Goal: Task Accomplishment & Management: Manage account settings

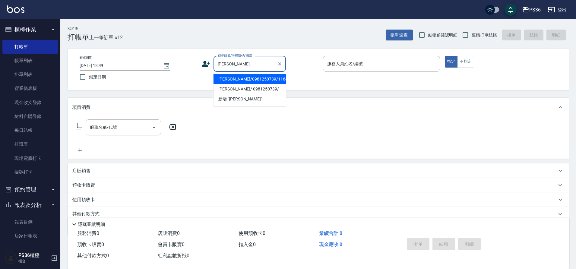
click at [253, 75] on li "[PERSON_NAME]/0981250739/11647" at bounding box center [249, 79] width 72 height 10
type input "[PERSON_NAME]/0981250739/11647"
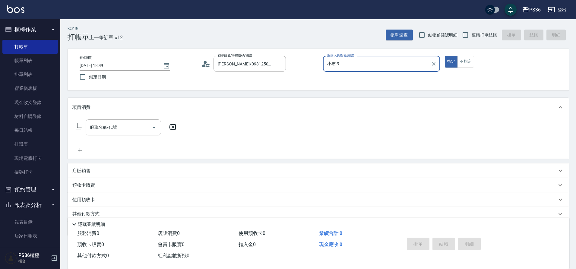
type input "小布-9"
click at [121, 126] on input "服務名稱/代號" at bounding box center [118, 127] width 61 height 11
click at [77, 124] on icon at bounding box center [79, 126] width 7 height 7
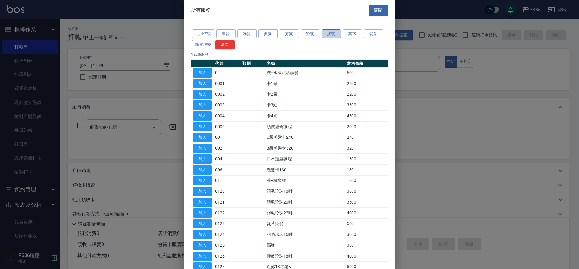
click at [328, 31] on button "接髮" at bounding box center [331, 33] width 19 height 9
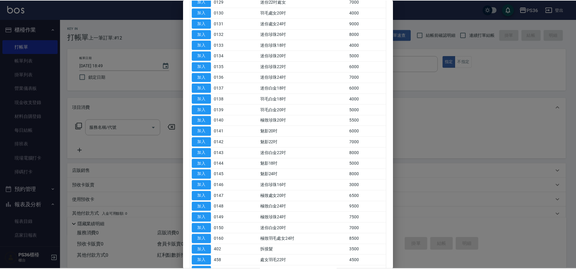
scroll to position [271, 0]
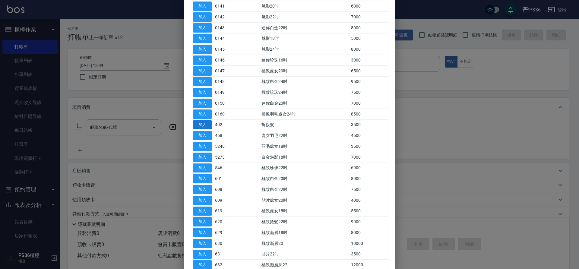
click at [205, 125] on button "加入" at bounding box center [202, 124] width 19 height 9
type input "拆接髮(402)"
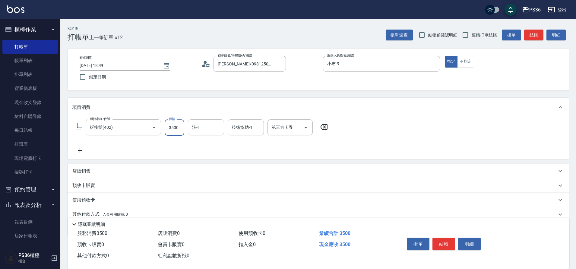
click at [175, 130] on input "3500" at bounding box center [175, 127] width 20 height 16
type input "3500"
type input "顏亮亮-22"
click at [436, 242] on button "結帳" at bounding box center [443, 244] width 23 height 13
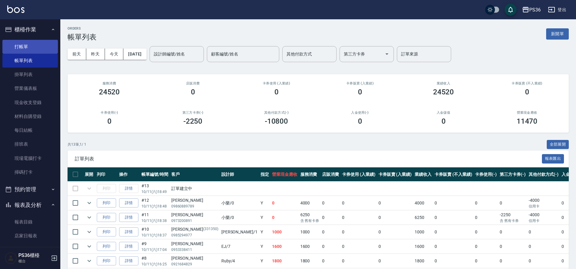
click at [23, 49] on link "打帳單" at bounding box center [29, 47] width 55 height 14
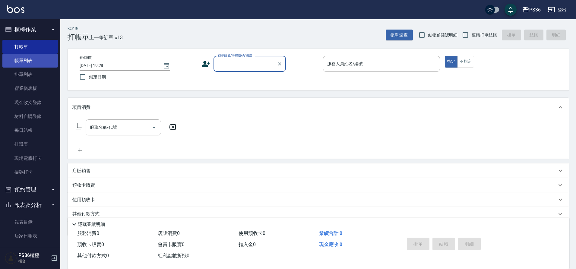
click at [44, 58] on link "帳單列表" at bounding box center [29, 61] width 55 height 14
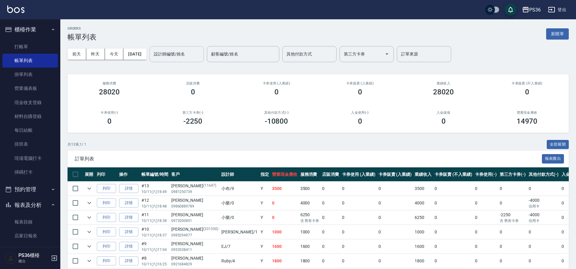
click at [175, 56] on input "設計師編號/姓名" at bounding box center [176, 54] width 49 height 11
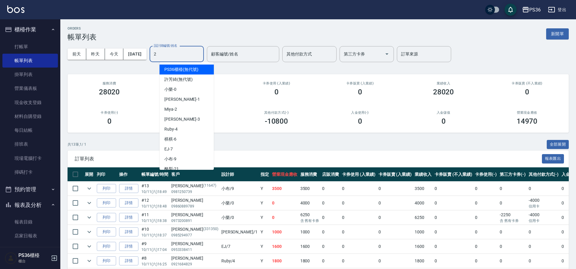
type input "Miya-2"
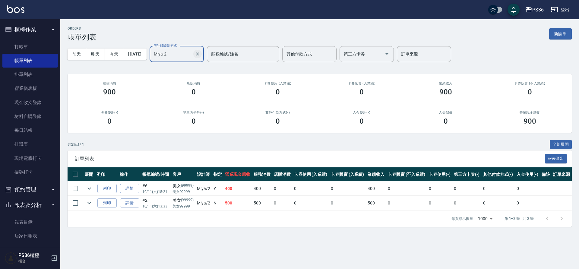
click at [200, 53] on icon "Clear" at bounding box center [197, 54] width 6 height 6
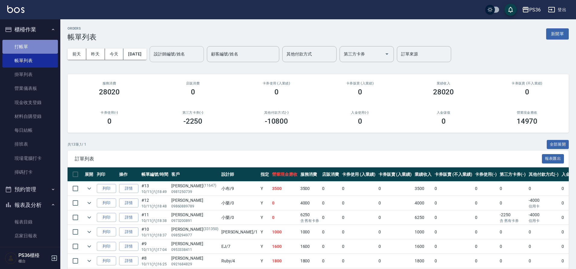
click at [38, 46] on link "打帳單" at bounding box center [29, 47] width 55 height 14
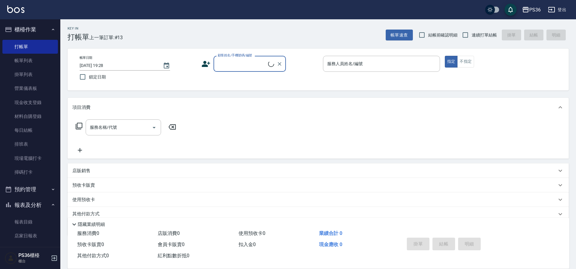
click at [237, 67] on input "顧客姓名/手機號碼/編號" at bounding box center [242, 63] width 52 height 11
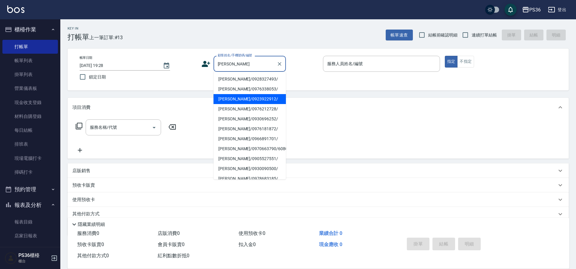
click at [241, 99] on li "[PERSON_NAME]/0923922912/" at bounding box center [249, 99] width 72 height 10
type input "[PERSON_NAME]/0923922912/"
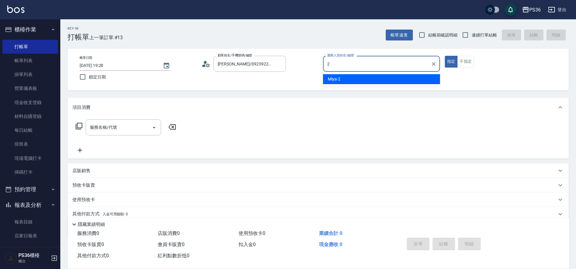
type input "Miya-2"
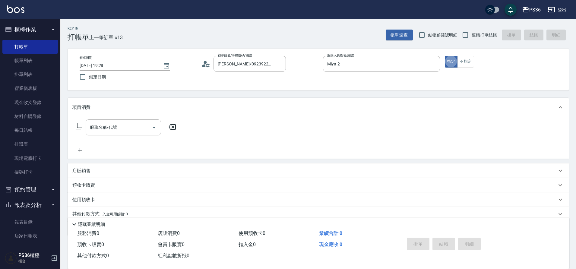
type button "true"
click at [450, 64] on button "指定" at bounding box center [451, 62] width 13 height 12
click at [123, 122] on input "服務名稱/代號" at bounding box center [118, 127] width 61 height 11
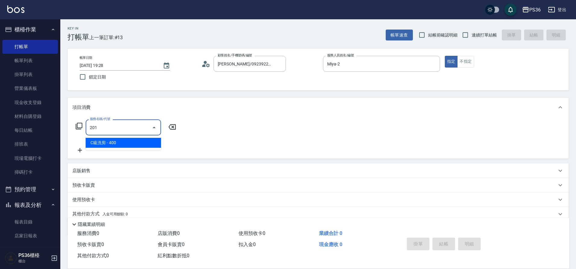
type input "C級洗剪(201)"
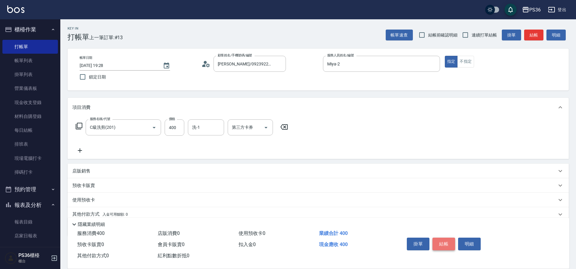
click at [442, 238] on button "結帳" at bounding box center [443, 244] width 23 height 13
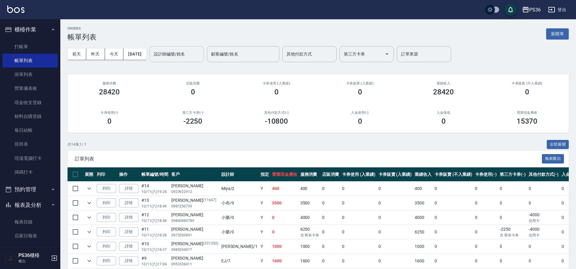
click at [173, 61] on div "設計師編號/姓名" at bounding box center [177, 54] width 54 height 16
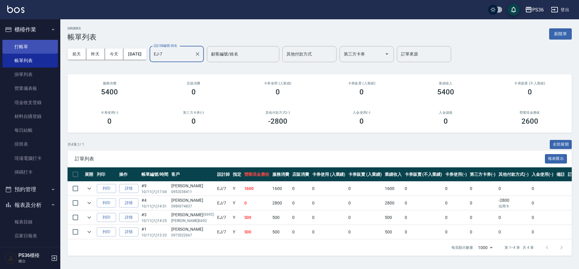
type input "EJ-7"
click at [25, 46] on link "打帳單" at bounding box center [29, 47] width 55 height 14
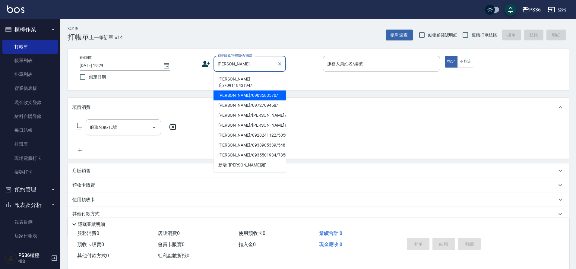
click at [237, 90] on li "[PERSON_NAME]/0903583570/" at bounding box center [249, 95] width 72 height 10
type input "[PERSON_NAME]/0903583570/"
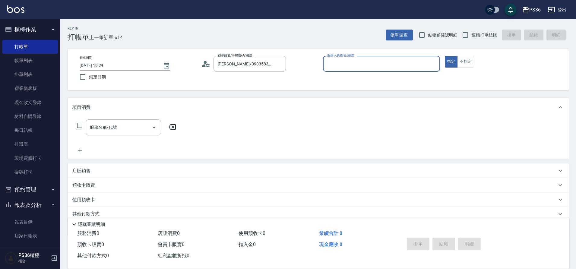
type input "EJ-7"
click at [99, 129] on input "服務名稱/代號" at bounding box center [118, 127] width 61 height 11
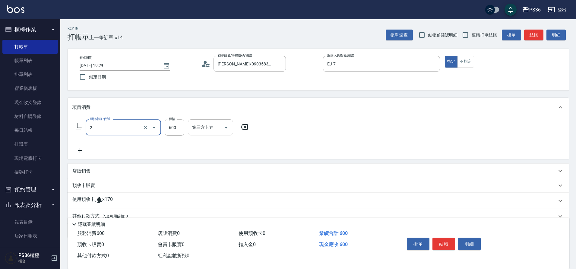
type input "局部染髮(2)"
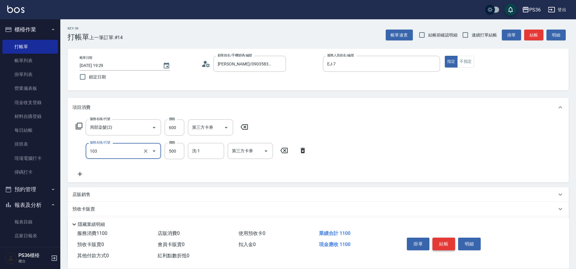
type input "B級洗剪(103)"
click at [448, 240] on button "結帳" at bounding box center [443, 244] width 23 height 13
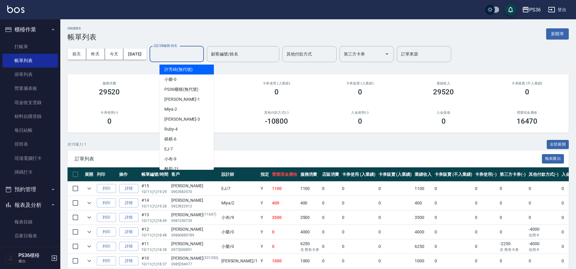
click at [195, 53] on input "設計師編號/姓名" at bounding box center [176, 54] width 49 height 11
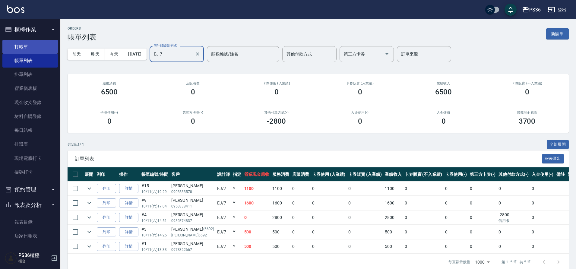
type input "EJ-7"
click at [38, 51] on link "打帳單" at bounding box center [29, 47] width 55 height 14
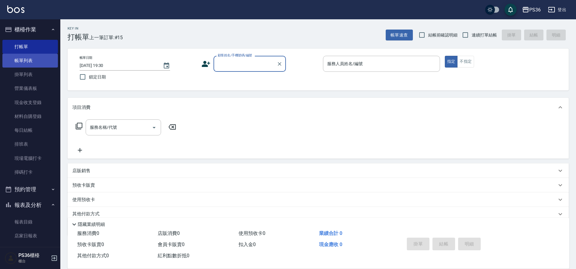
click at [29, 59] on link "帳單列表" at bounding box center [29, 61] width 55 height 14
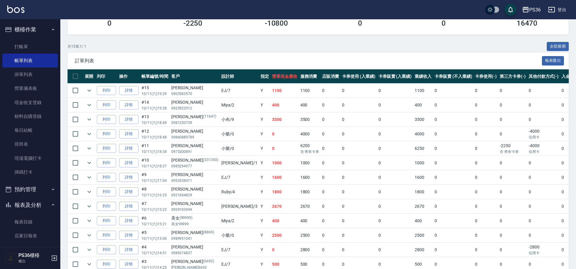
scroll to position [128, 0]
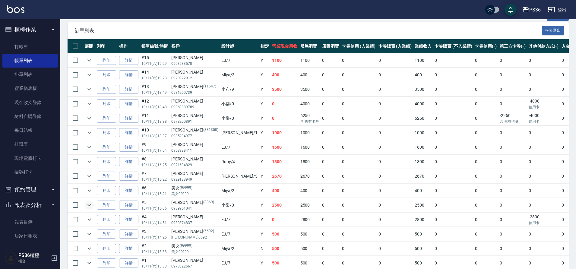
click at [90, 206] on icon "expand row" at bounding box center [89, 204] width 7 height 7
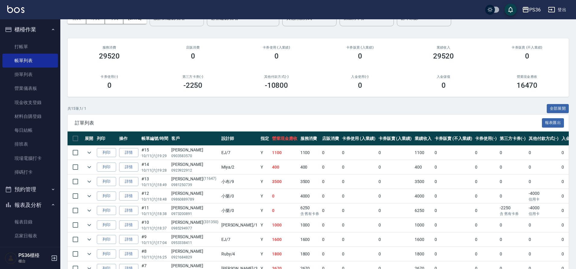
scroll to position [0, 0]
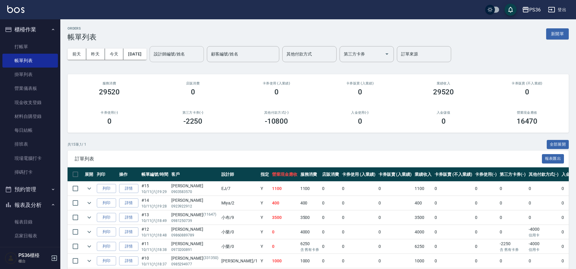
click at [189, 54] on input "設計師編號/姓名" at bounding box center [176, 54] width 49 height 11
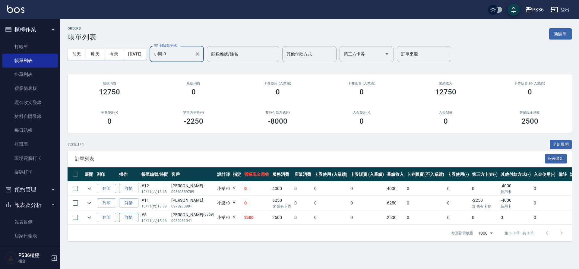
type input "小樂-0"
click at [136, 220] on link "詳情" at bounding box center [128, 217] width 19 height 9
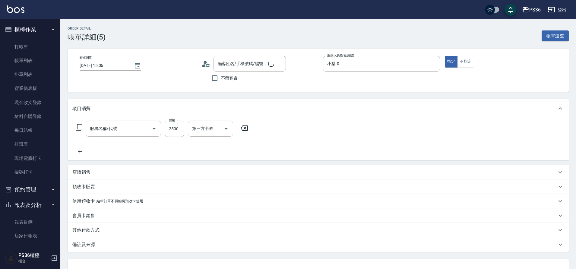
type input "[DATE] 15:06"
type input "小樂-0"
type input "頂級染髮(106)"
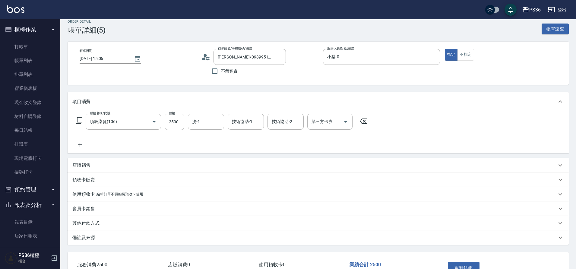
type input "[PERSON_NAME]/0989951041/8869"
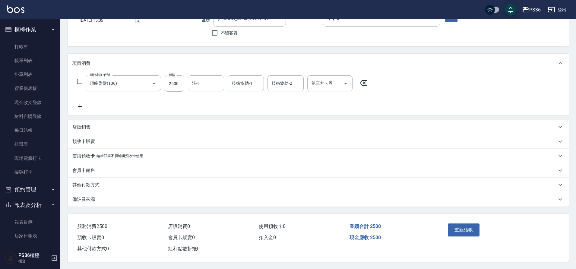
click at [90, 183] on p "其他付款方式" at bounding box center [85, 185] width 27 height 6
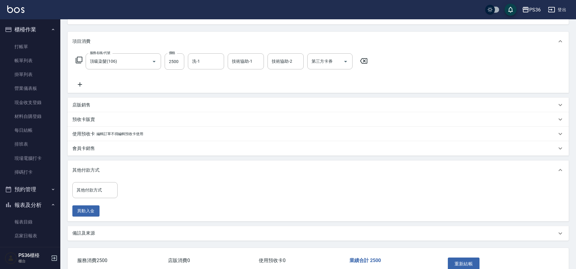
scroll to position [78, 0]
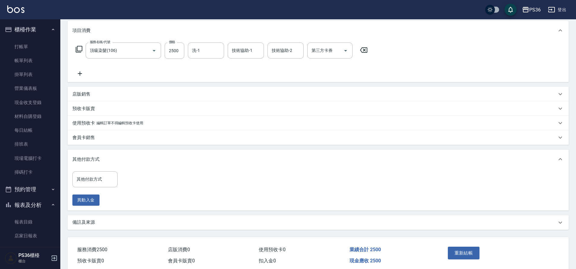
click at [90, 181] on input "其他付款方式" at bounding box center [95, 179] width 40 height 11
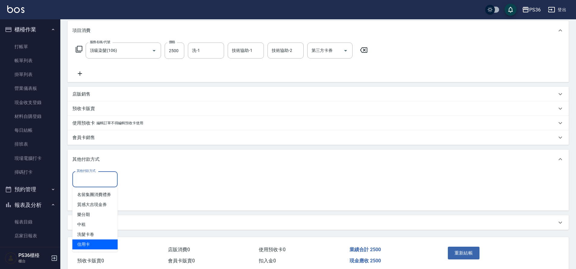
click at [78, 244] on span "信用卡" at bounding box center [94, 244] width 45 height 10
type input "信用卡"
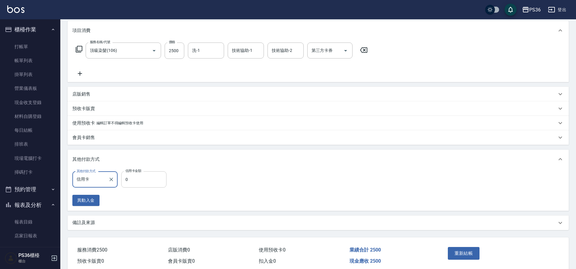
click at [124, 183] on input "0" at bounding box center [143, 179] width 45 height 16
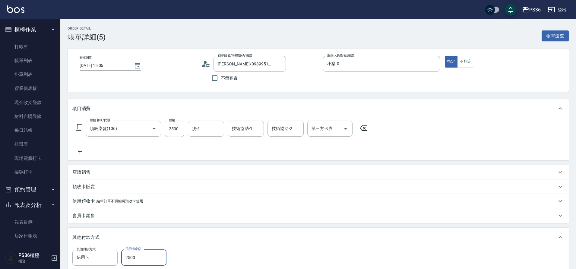
scroll to position [104, 0]
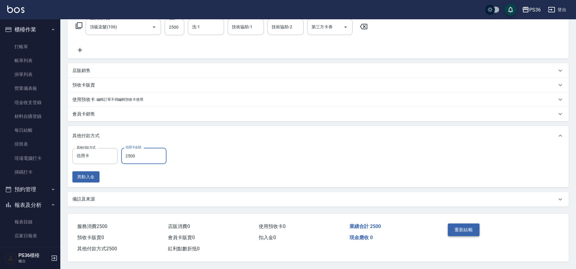
type input "2500"
click at [466, 227] on button "重新結帳" at bounding box center [464, 229] width 32 height 13
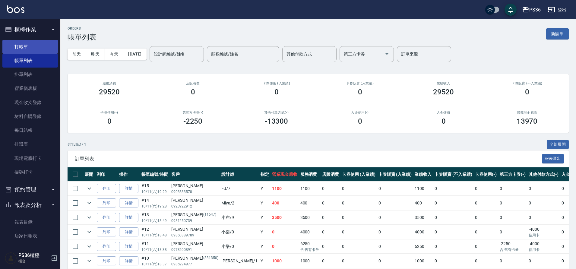
click at [25, 49] on link "打帳單" at bounding box center [29, 47] width 55 height 14
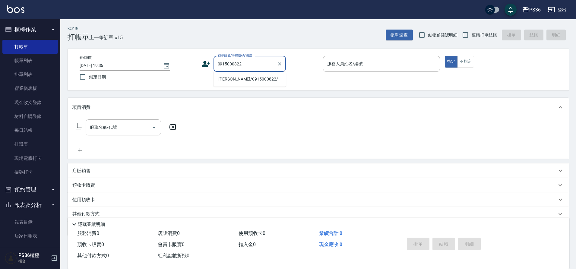
click at [239, 77] on li "[PERSON_NAME]/0915000822/" at bounding box center [249, 79] width 72 height 10
type input "[PERSON_NAME]/0915000822/"
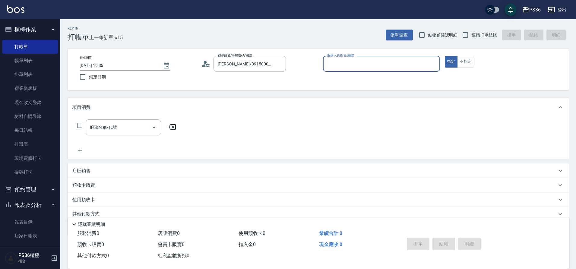
type input "小樂-0"
click at [80, 126] on icon at bounding box center [78, 125] width 7 height 7
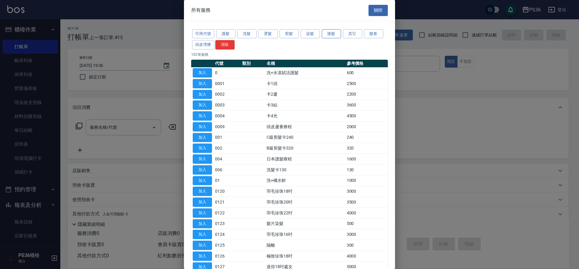
click at [337, 33] on button "接髮" at bounding box center [331, 33] width 19 height 9
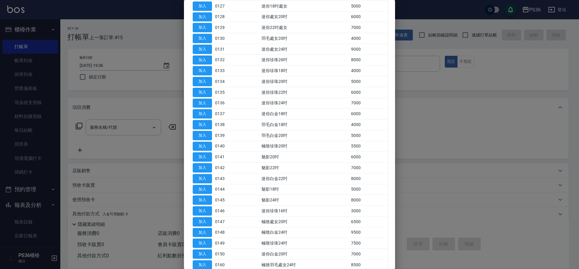
scroll to position [241, 0]
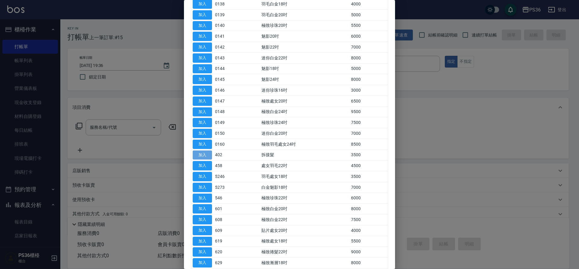
click at [207, 152] on button "加入" at bounding box center [202, 154] width 19 height 9
type input "拆接髮(402)"
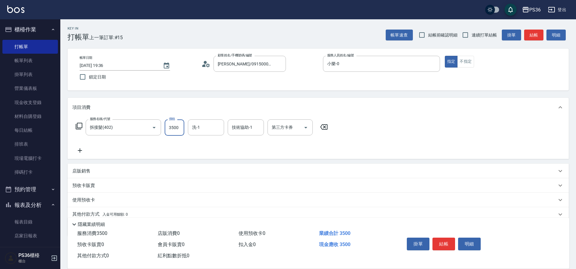
click at [180, 129] on input "3500" at bounding box center [175, 127] width 20 height 16
type input "3000"
click at [74, 123] on div "服務名稱/代號 拆接髮(402) 服務名稱/代號 價格 3000 價格 洗-1 洗-1 技術協助-1 技術協助-1 第三方卡券 第三方卡券" at bounding box center [201, 127] width 259 height 16
click at [77, 128] on icon at bounding box center [78, 125] width 7 height 7
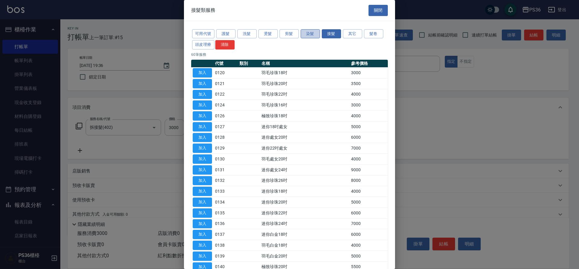
click at [311, 36] on button "染髮" at bounding box center [310, 33] width 19 height 9
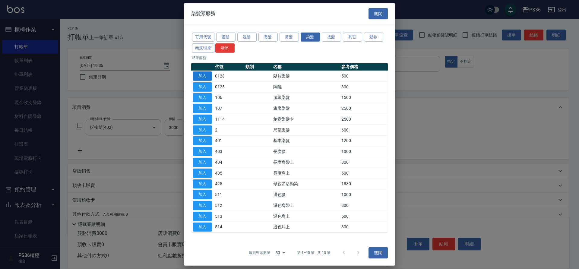
click at [204, 79] on button "加入" at bounding box center [202, 75] width 19 height 9
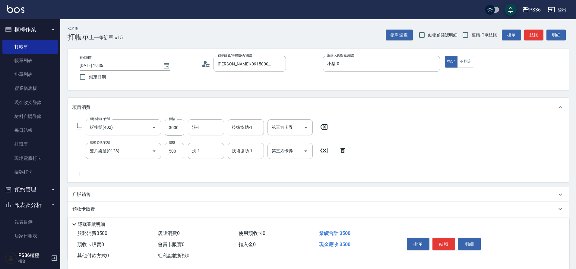
click at [79, 125] on icon at bounding box center [78, 125] width 7 height 7
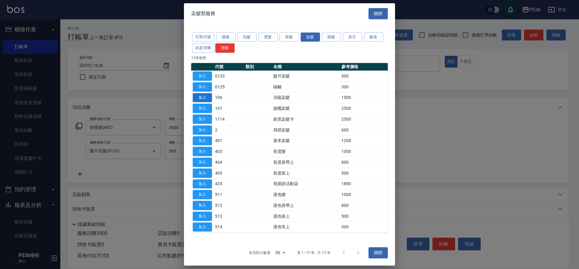
click at [205, 96] on button "加入" at bounding box center [202, 97] width 19 height 9
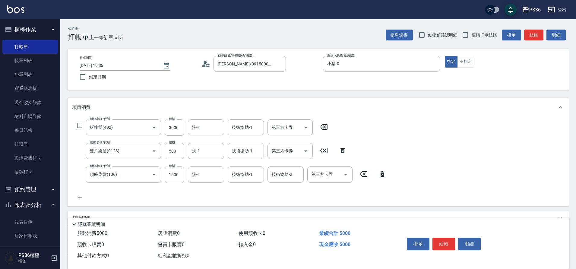
click at [80, 125] on icon at bounding box center [78, 125] width 7 height 7
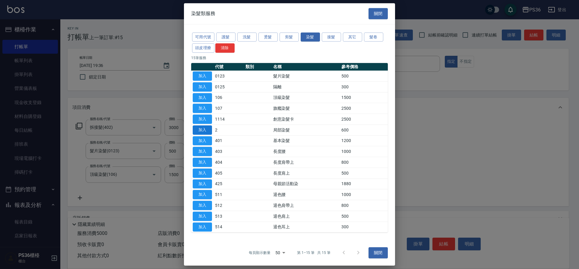
click at [207, 126] on button "加入" at bounding box center [202, 129] width 19 height 9
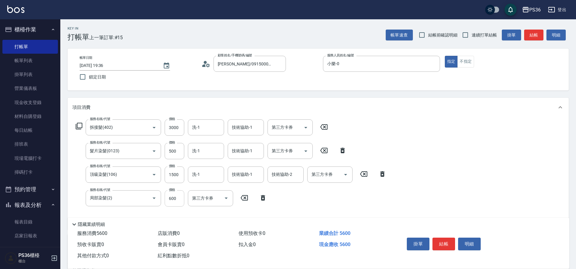
click at [181, 200] on input "600" at bounding box center [175, 198] width 20 height 16
click at [262, 199] on icon at bounding box center [262, 197] width 15 height 7
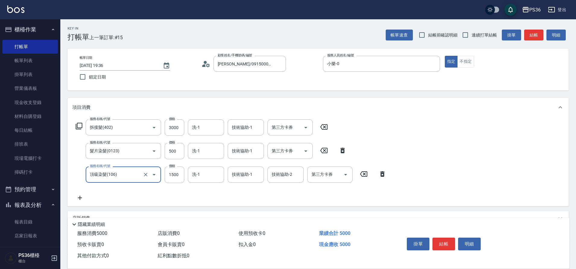
click at [81, 198] on icon at bounding box center [79, 197] width 15 height 7
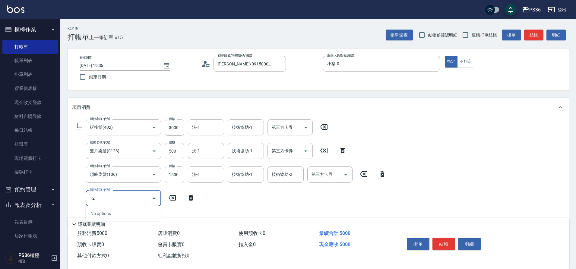
type input "1"
click at [123, 213] on span "髮片染髮 - 500" at bounding box center [123, 214] width 75 height 10
click at [173, 151] on input "500" at bounding box center [175, 151] width 20 height 16
type input "髮片染髮(0123)"
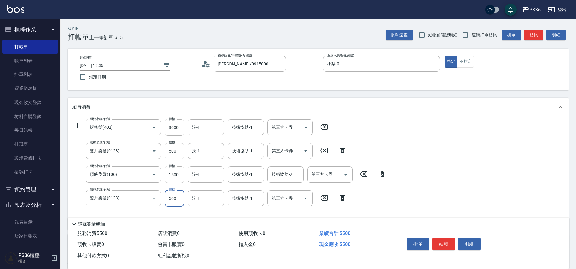
click at [173, 151] on input "500" at bounding box center [175, 151] width 20 height 16
drag, startPoint x: 181, startPoint y: 153, endPoint x: 143, endPoint y: 141, distance: 39.4
click at [143, 141] on div "服務名稱/代號 拆接髮(402) 服務名稱/代號 價格 3000 價格 洗-1 洗-1 技術協助-1 技術協助-1 第三方卡券 第三方卡券 服務名稱/代號 髮…" at bounding box center [230, 172] width 317 height 106
type input "1000"
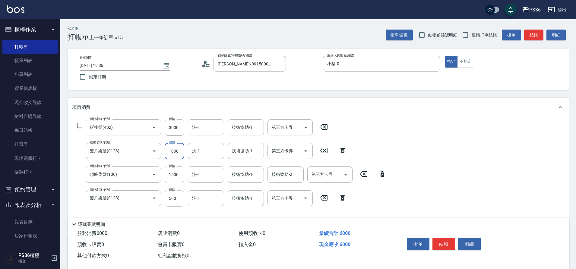
click at [183, 192] on input "500" at bounding box center [175, 198] width 20 height 16
type input "1000"
click at [177, 174] on input "1500" at bounding box center [175, 174] width 20 height 16
type input "2000"
click at [445, 243] on button "結帳" at bounding box center [443, 244] width 23 height 13
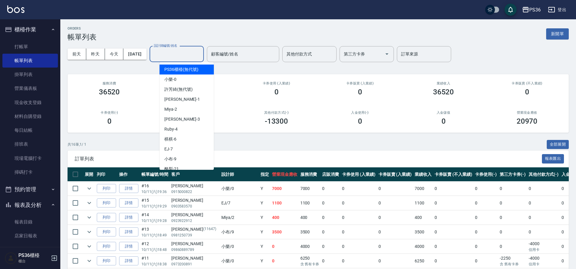
click at [178, 57] on input "設計師編號/姓名" at bounding box center [176, 54] width 49 height 11
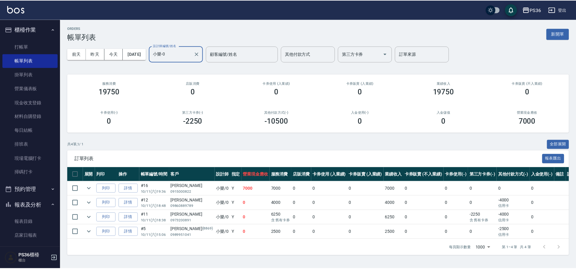
scroll to position [121, 0]
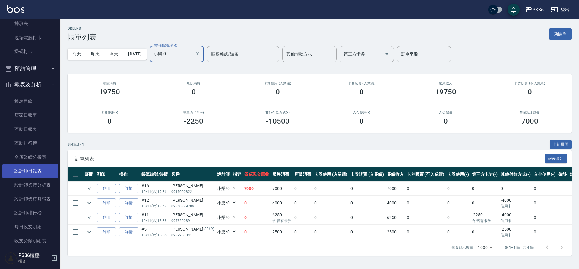
type input "小樂-0"
click at [38, 174] on link "設計師日報表" at bounding box center [29, 171] width 55 height 14
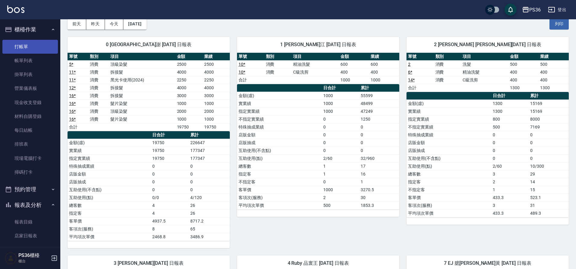
click at [31, 45] on link "打帳單" at bounding box center [29, 47] width 55 height 14
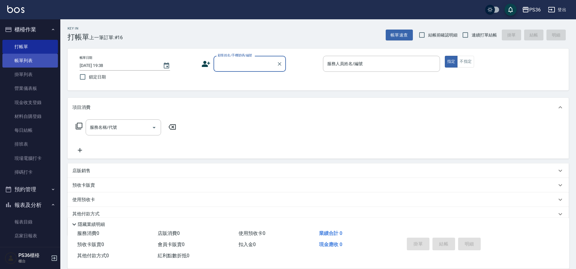
click at [23, 61] on link "帳單列表" at bounding box center [29, 61] width 55 height 14
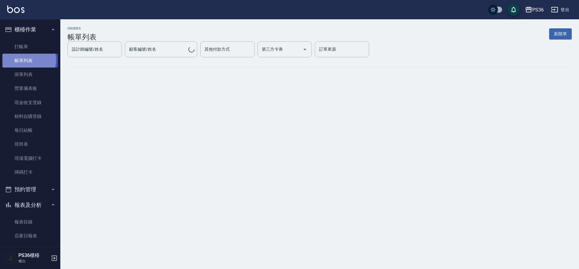
click at [26, 60] on link "帳單列表" at bounding box center [29, 61] width 55 height 14
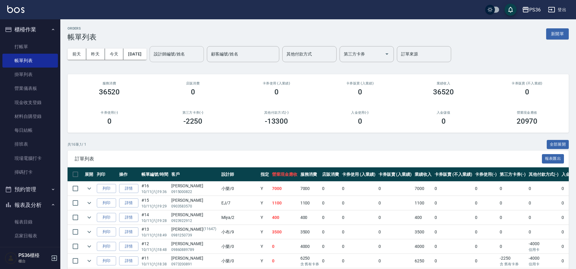
click at [171, 54] on input "設計師編號/姓名" at bounding box center [176, 54] width 49 height 11
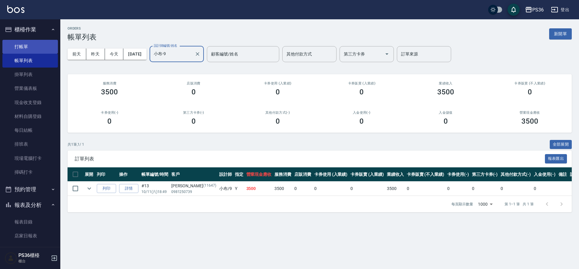
type input "小布-9"
click at [26, 43] on link "打帳單" at bounding box center [29, 47] width 55 height 14
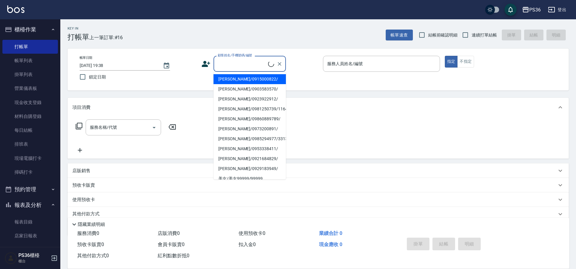
click at [247, 65] on input "顧客姓名/手機號碼/編號" at bounding box center [242, 63] width 52 height 11
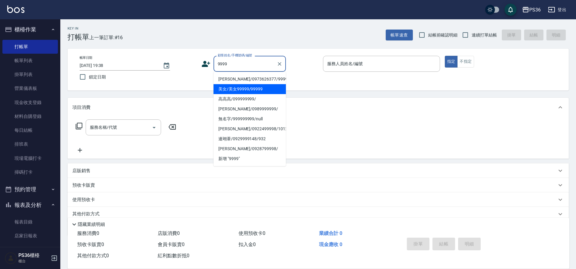
click at [235, 91] on li "美女/美女99999/99999" at bounding box center [249, 89] width 72 height 10
type input "美女/美女99999/99999"
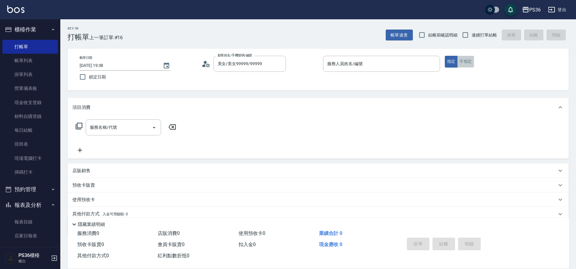
click at [470, 60] on button "不指定" at bounding box center [465, 62] width 17 height 12
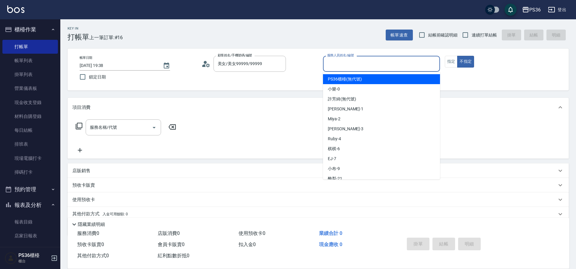
click at [360, 68] on input "服務人員姓名/編號" at bounding box center [382, 63] width 112 height 11
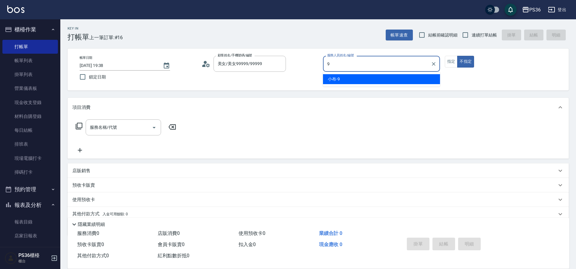
type input "小布-9"
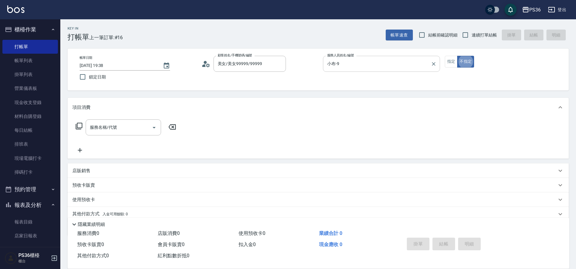
type button "false"
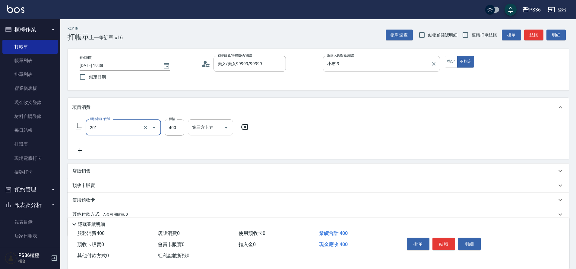
type input "C級洗剪(201)"
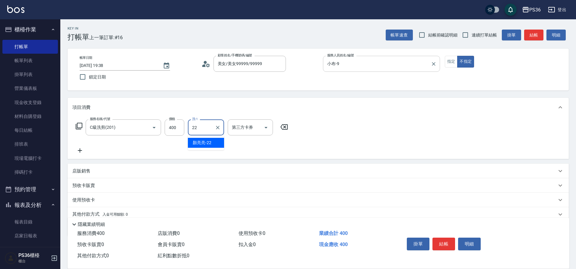
type input "顏亮亮-22"
click at [442, 240] on button "結帳" at bounding box center [443, 244] width 23 height 13
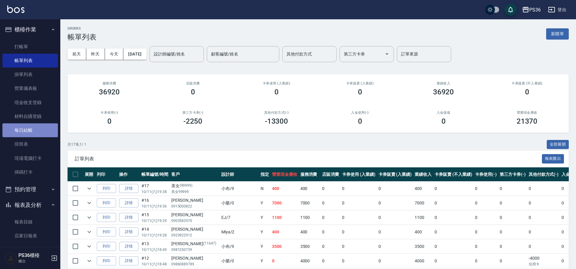
click at [41, 135] on link "每日結帳" at bounding box center [29, 130] width 55 height 14
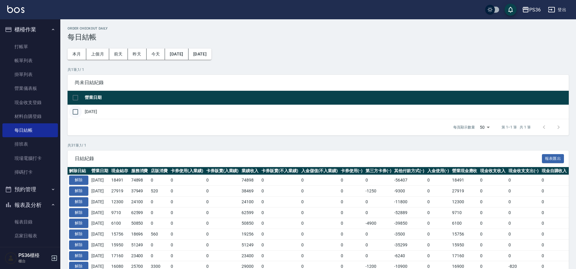
click at [73, 115] on input "checkbox" at bounding box center [75, 112] width 13 height 13
checkbox input "true"
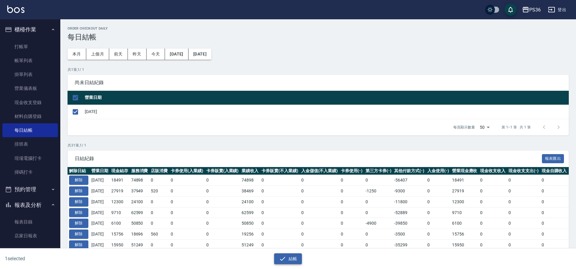
click at [286, 259] on button "結帳" at bounding box center [288, 258] width 28 height 11
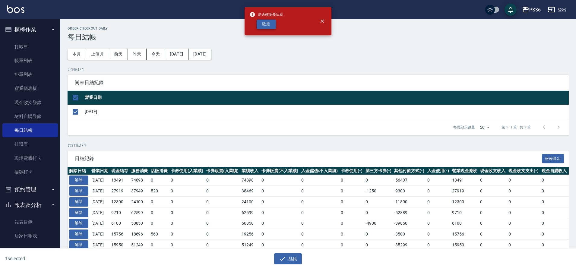
click at [270, 26] on button "確定" at bounding box center [266, 24] width 19 height 9
checkbox input "false"
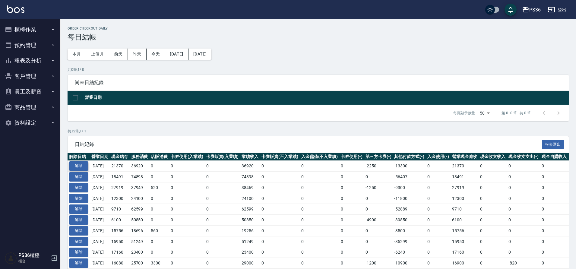
click at [82, 163] on button "解除" at bounding box center [78, 165] width 19 height 9
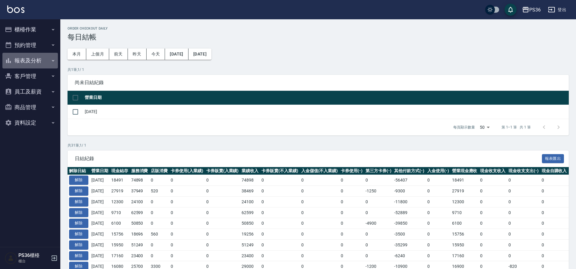
click at [51, 58] on icon "button" at bounding box center [53, 60] width 5 height 5
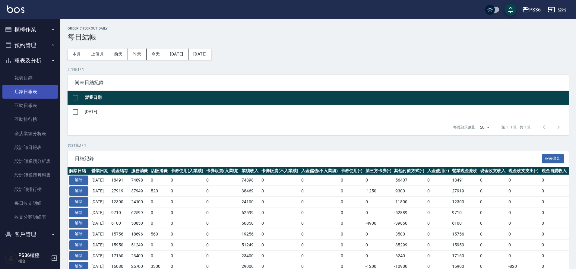
click at [42, 97] on link "店家日報表" at bounding box center [29, 92] width 55 height 14
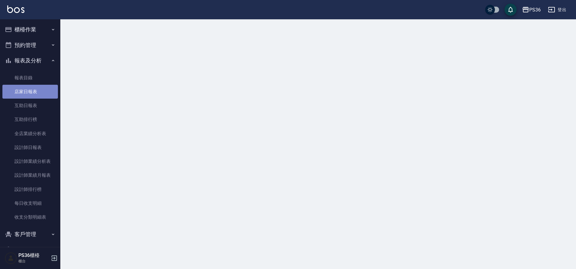
click at [42, 97] on link "店家日報表" at bounding box center [29, 92] width 55 height 14
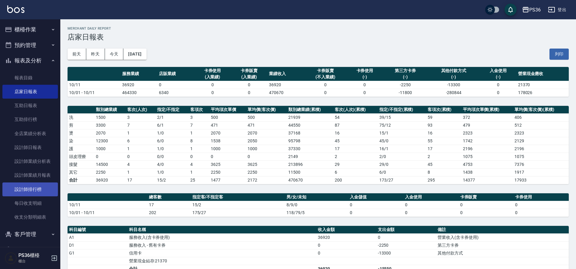
click at [21, 182] on link "設計師排行榜" at bounding box center [29, 189] width 55 height 14
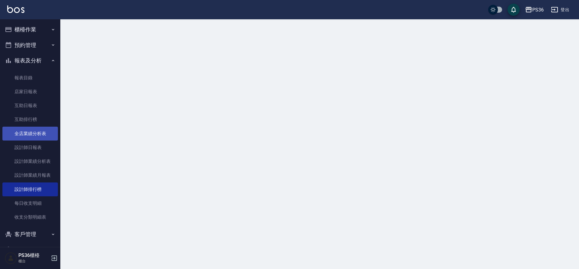
click at [32, 134] on link "全店業績分析表" at bounding box center [29, 134] width 55 height 14
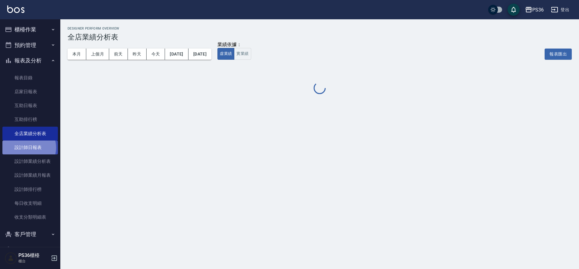
click at [29, 148] on link "設計師日報表" at bounding box center [29, 147] width 55 height 14
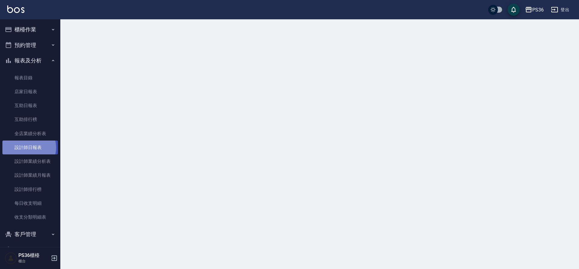
click at [29, 148] on link "設計師日報表" at bounding box center [29, 147] width 55 height 14
